Goal: Find specific page/section: Find specific page/section

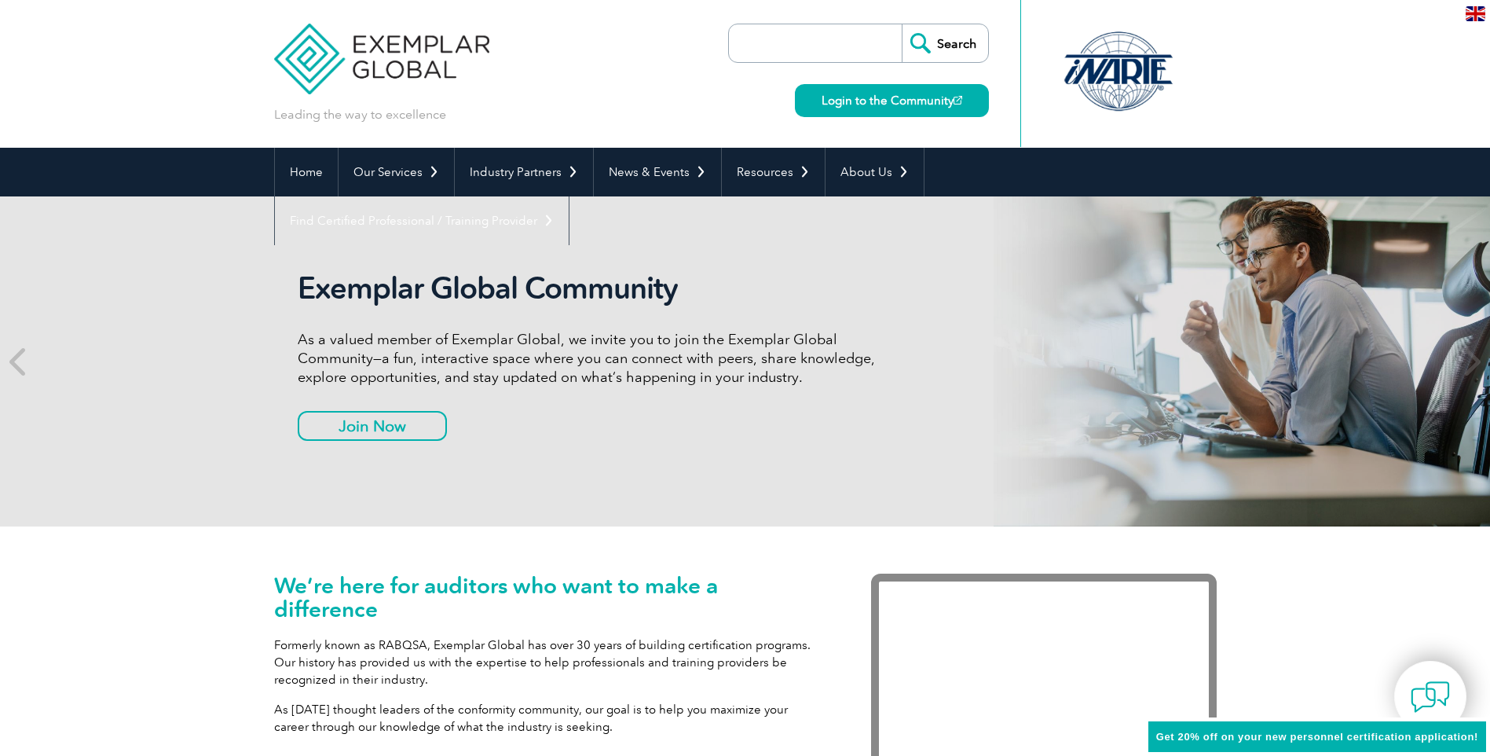
click at [782, 41] on input "search" at bounding box center [819, 43] width 165 height 38
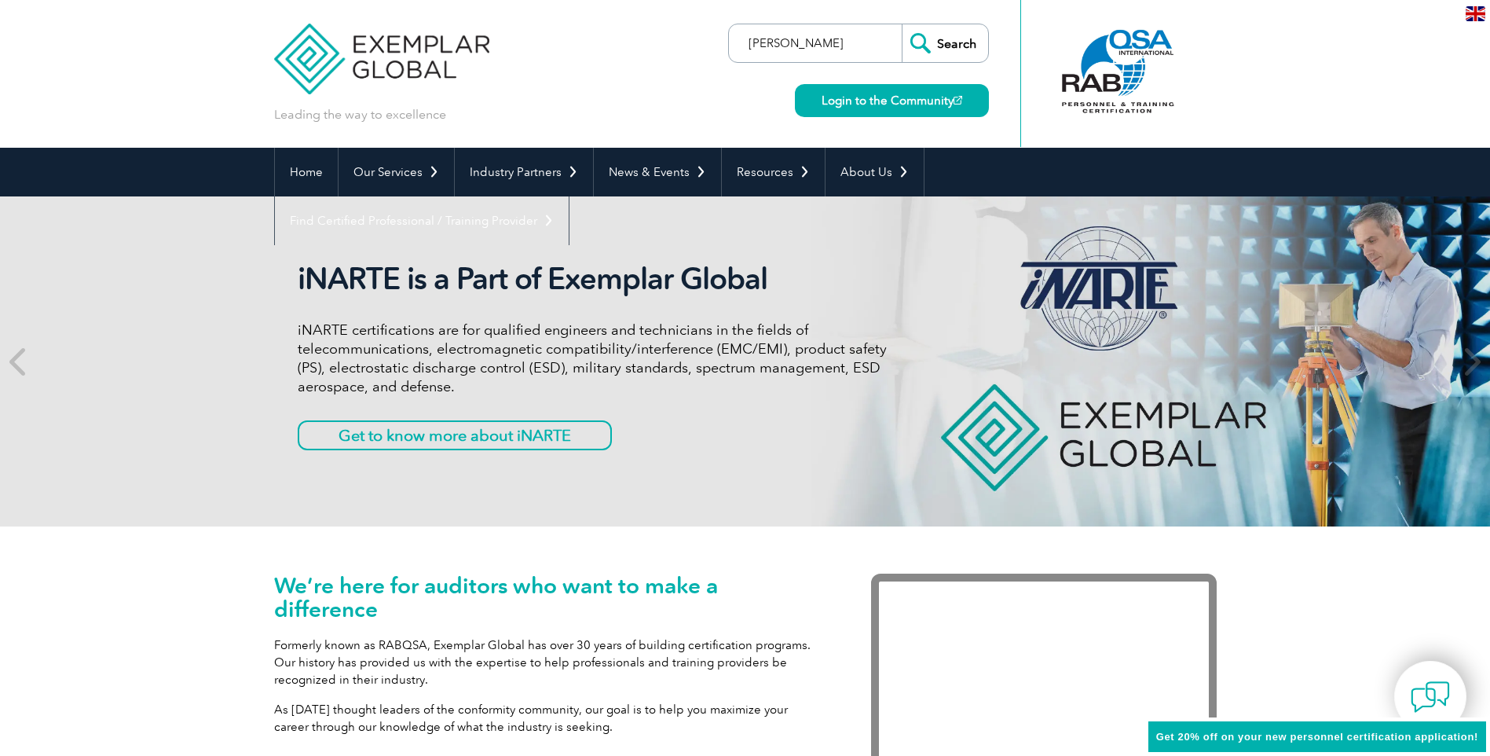
type input "[PERSON_NAME]"
click at [902, 24] on input "Search" at bounding box center [945, 43] width 86 height 38
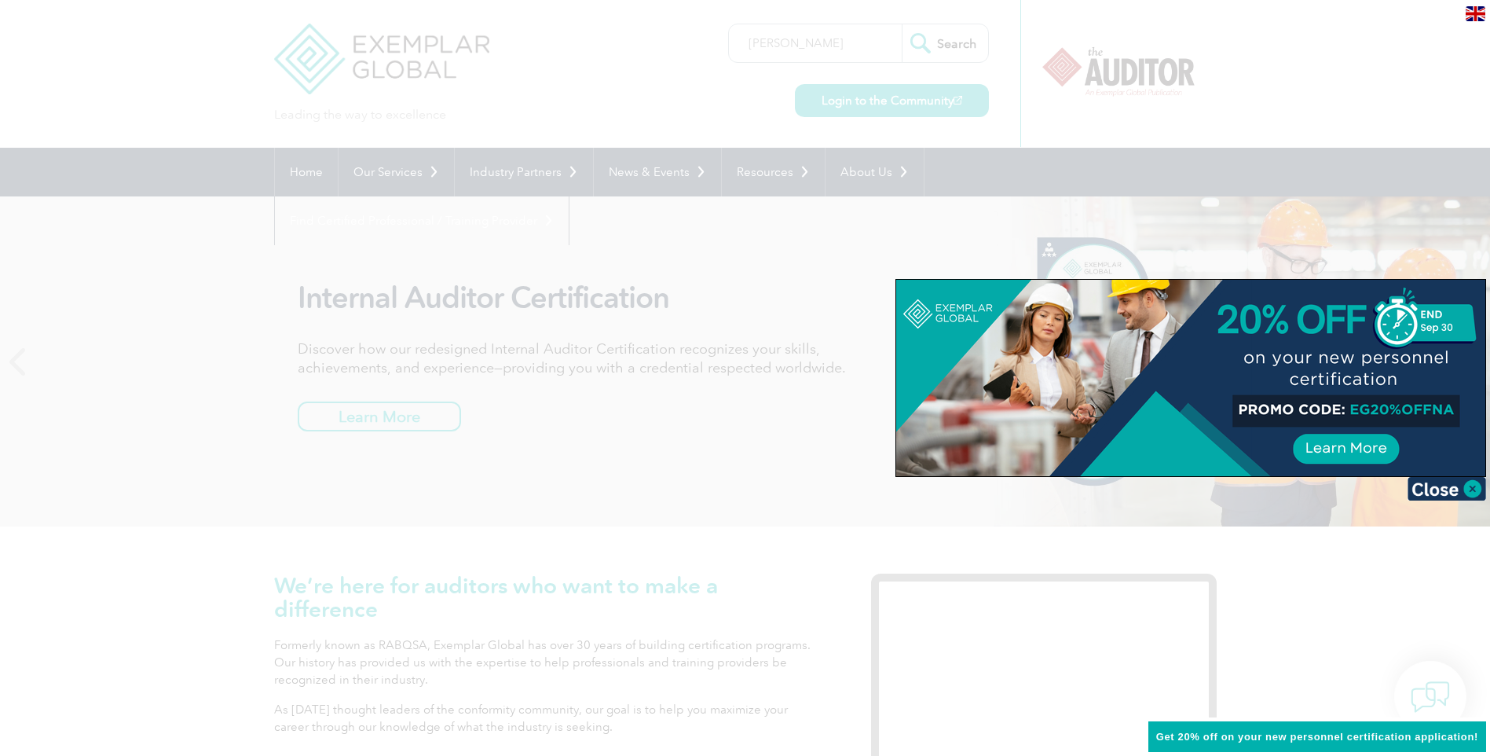
click at [591, 474] on div at bounding box center [745, 378] width 1490 height 756
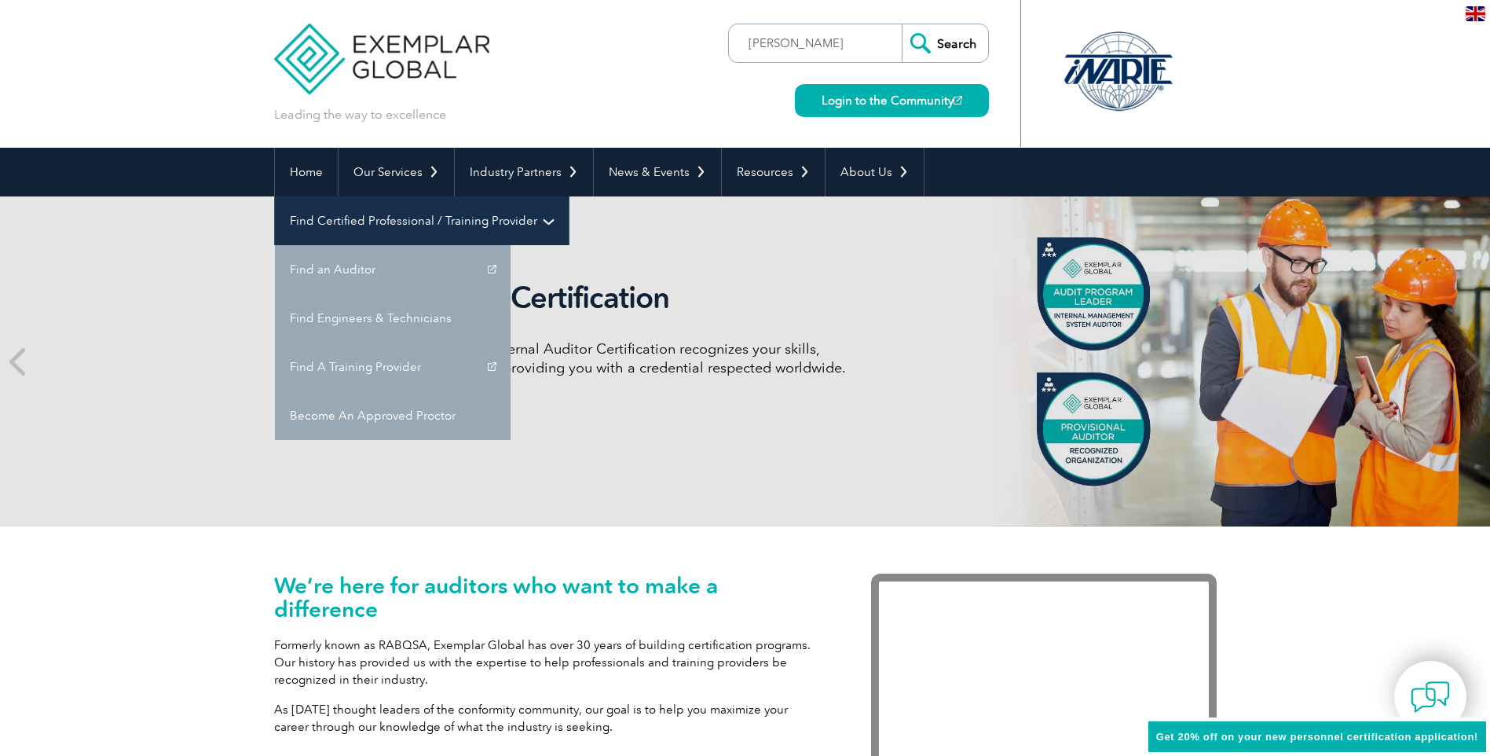
click at [569, 196] on link "Find Certified Professional / Training Provider" at bounding box center [422, 220] width 294 height 49
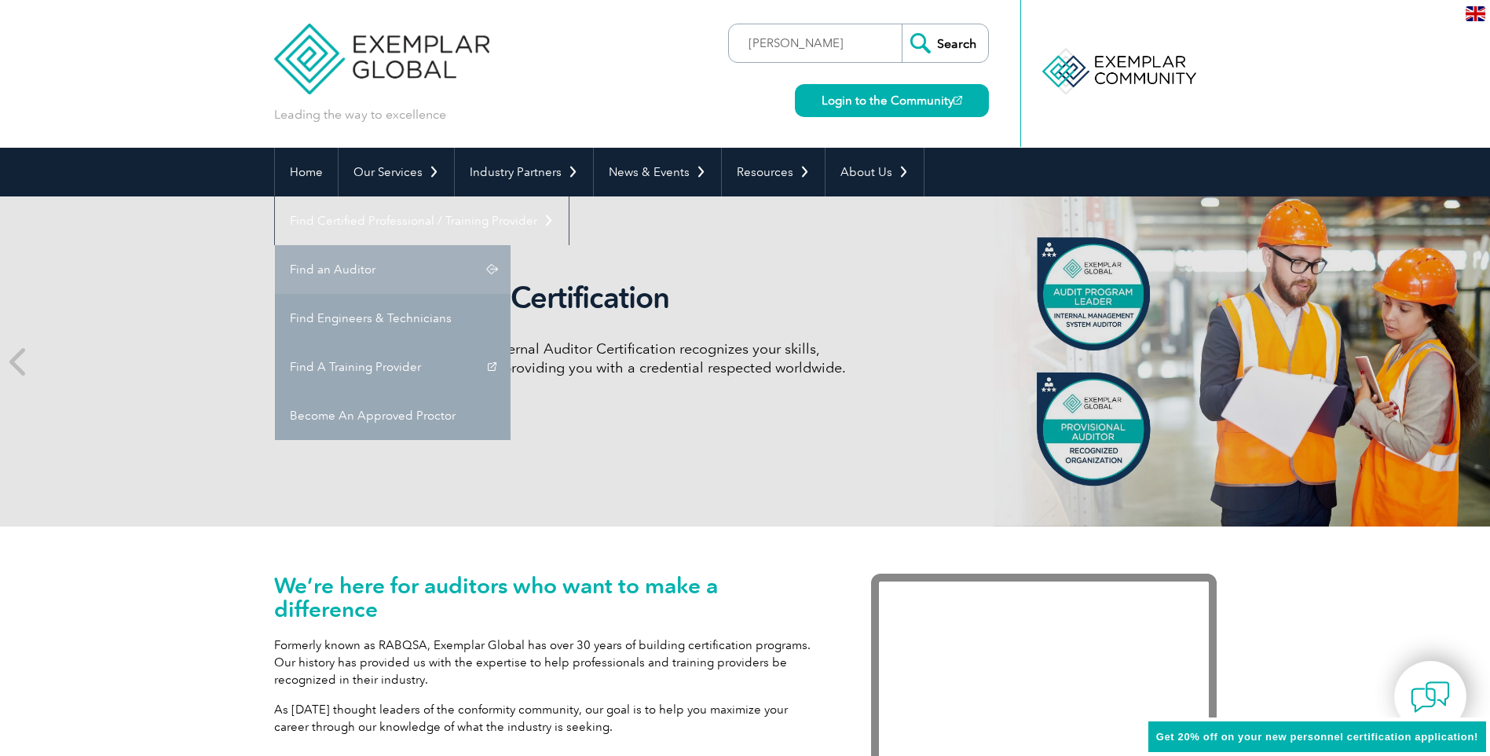
click at [511, 245] on link "Find an Auditor" at bounding box center [393, 269] width 236 height 49
